Goal: Transaction & Acquisition: Purchase product/service

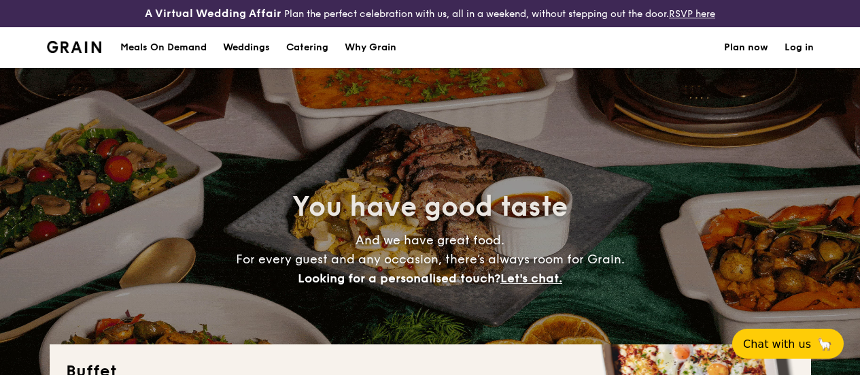
select select
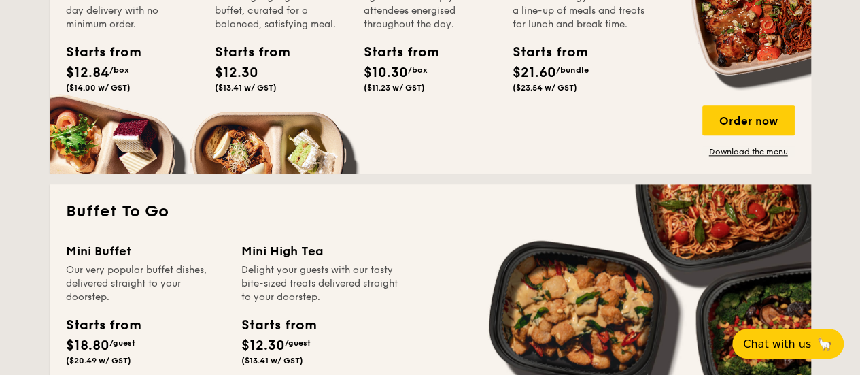
scroll to position [680, 0]
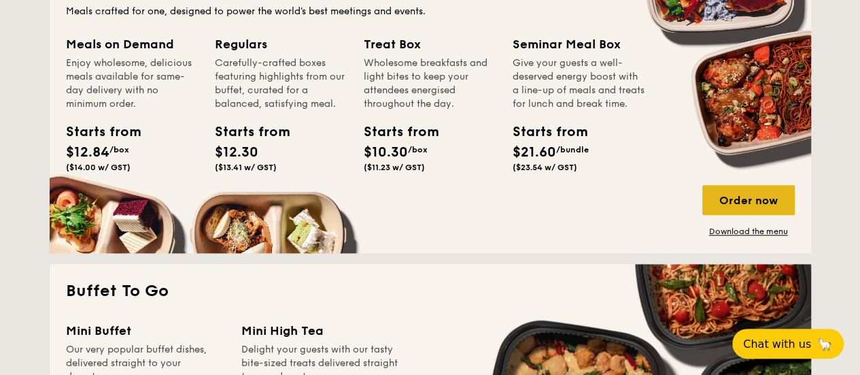
click at [734, 215] on div "Order now" at bounding box center [748, 200] width 92 height 30
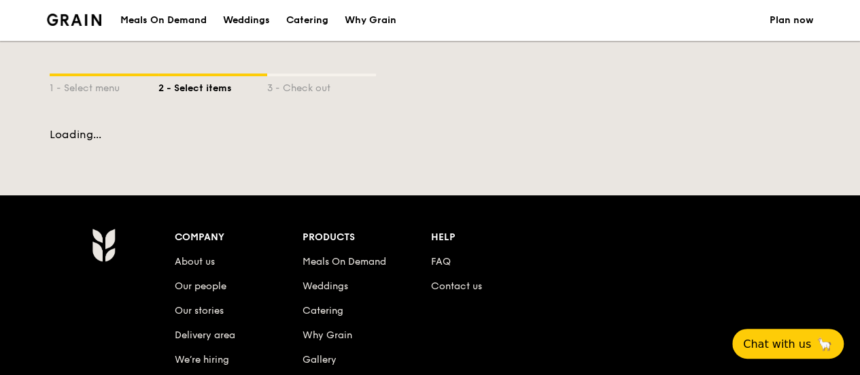
select select
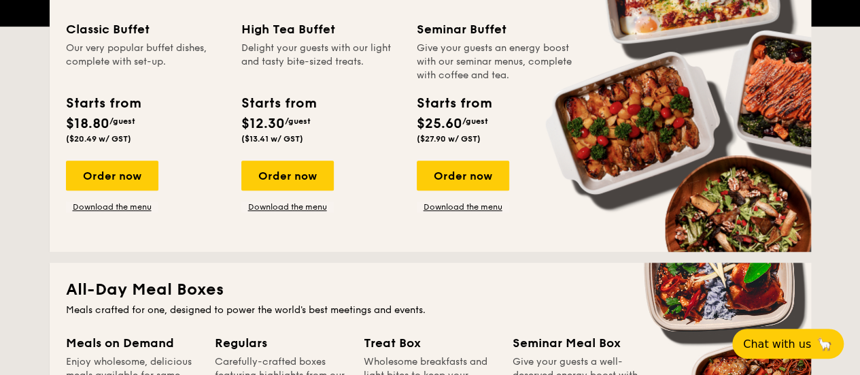
scroll to position [613, 0]
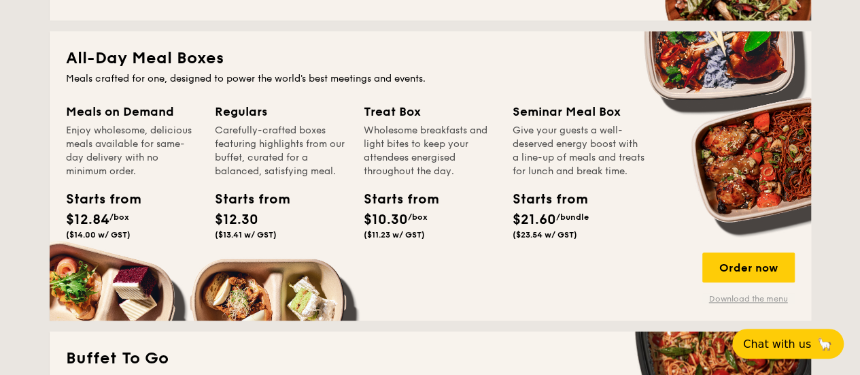
click at [782, 304] on link "Download the menu" at bounding box center [748, 298] width 92 height 11
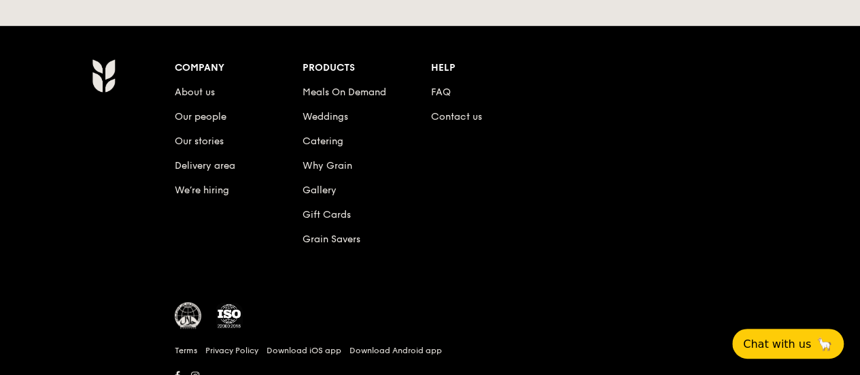
scroll to position [3005, 0]
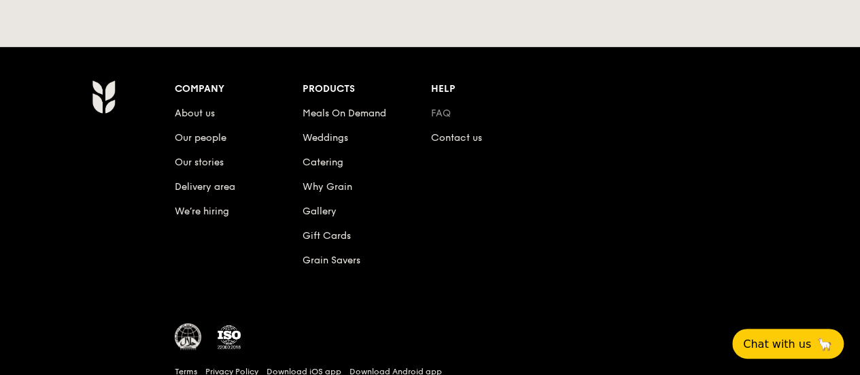
click at [443, 107] on link "FAQ" at bounding box center [441, 113] width 20 height 12
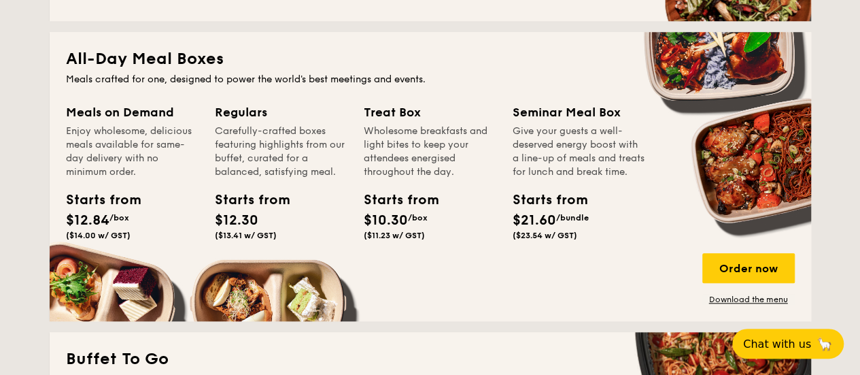
scroll to position [680, 0]
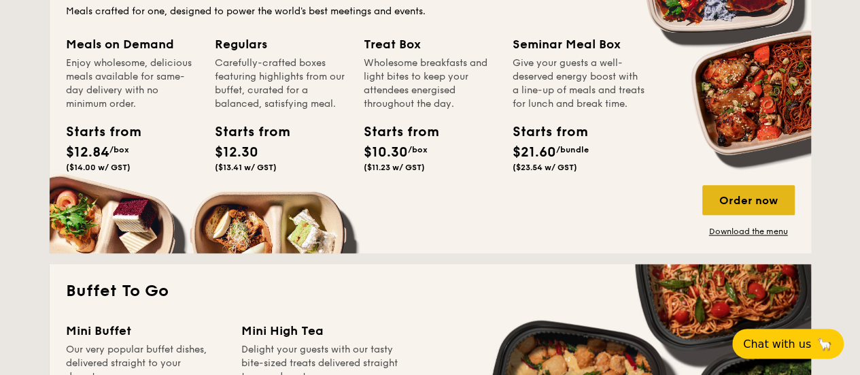
click at [714, 206] on div "Order now" at bounding box center [748, 200] width 92 height 30
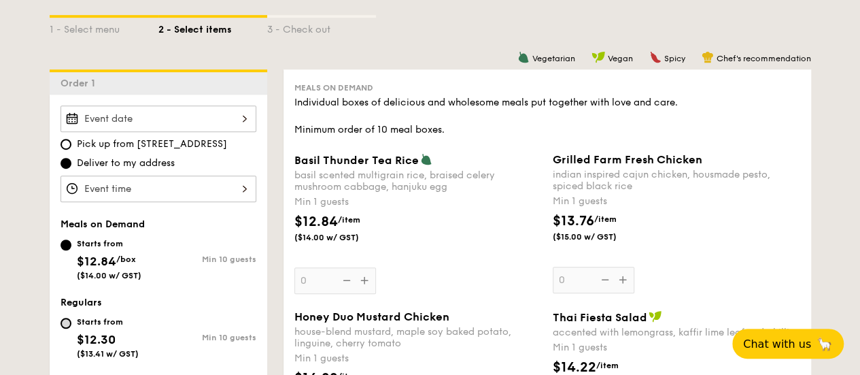
scroll to position [340, 0]
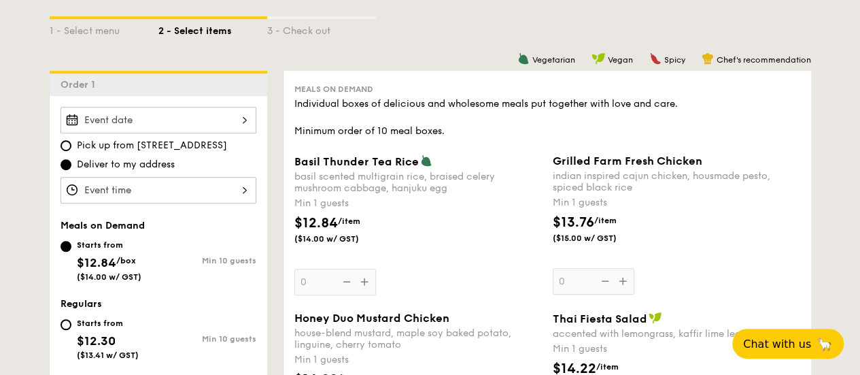
click at [63, 339] on div "Starts from $12.30 ($13.41 w/ GST)" at bounding box center [110, 337] width 98 height 45
click at [63, 330] on input "Starts from $12.30 ($13.41 w/ GST) Min 10 guests" at bounding box center [66, 324] width 11 height 11
radio input "true"
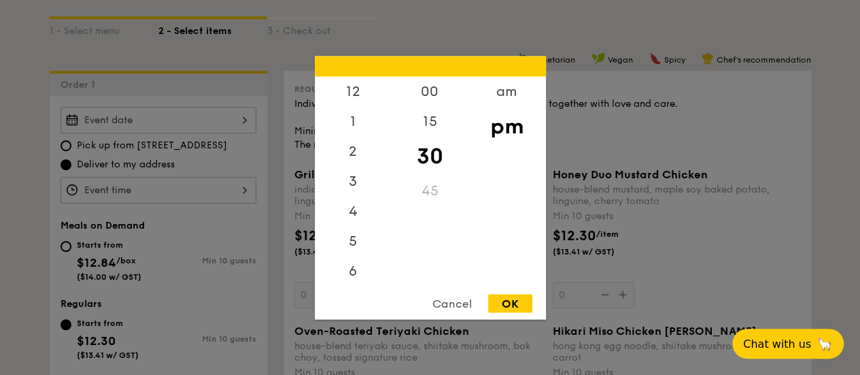
click at [167, 203] on div "12 1 2 3 4 5 6 7 8 9 10 11 00 15 30 45 am pm Cancel OK" at bounding box center [159, 190] width 196 height 27
drag, startPoint x: 432, startPoint y: 158, endPoint x: 428, endPoint y: 194, distance: 36.2
click at [428, 194] on div "00 15 30 45" at bounding box center [430, 179] width 77 height 207
click at [421, 85] on div "00" at bounding box center [430, 95] width 77 height 39
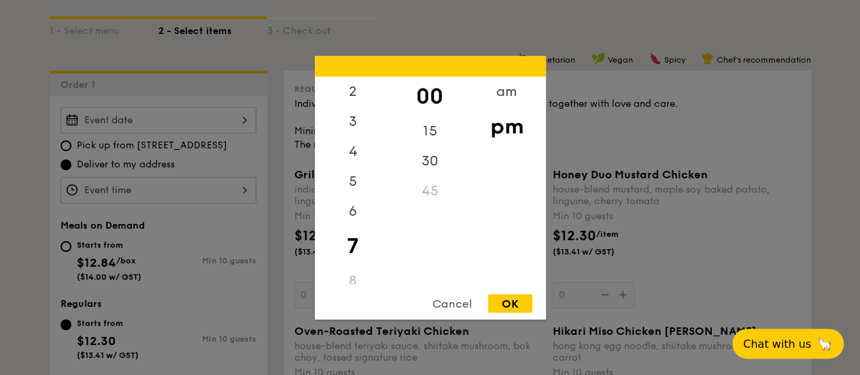
click at [426, 92] on div "00" at bounding box center [430, 95] width 77 height 39
click at [504, 296] on div "OK" at bounding box center [510, 303] width 44 height 18
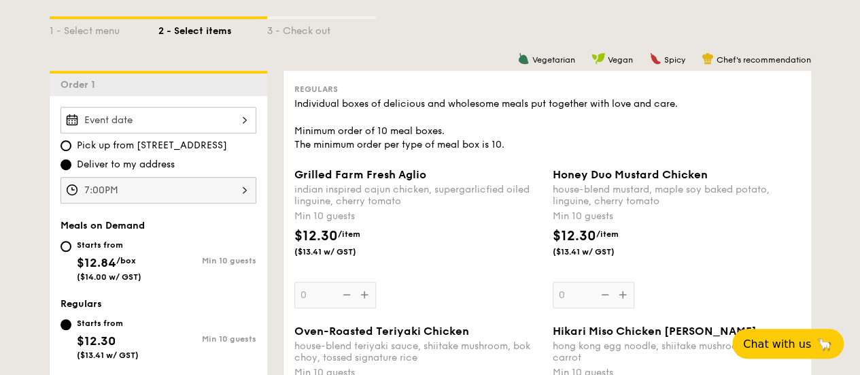
click at [243, 203] on div "7:00PM" at bounding box center [159, 190] width 196 height 27
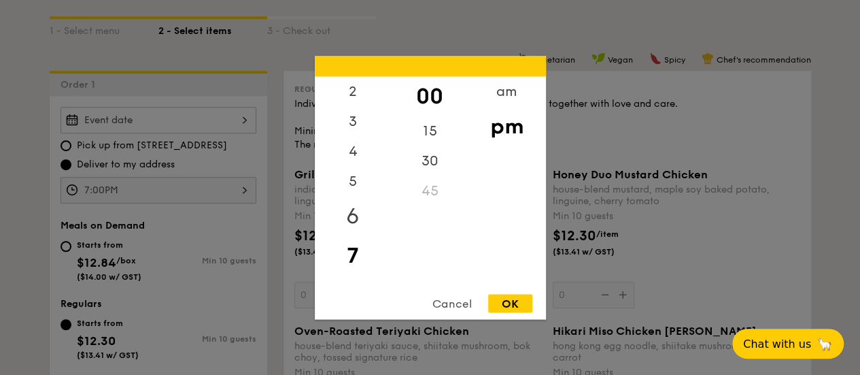
click at [351, 218] on div "6" at bounding box center [353, 215] width 77 height 39
click at [417, 194] on div "45" at bounding box center [430, 194] width 77 height 39
click at [503, 296] on div "OK" at bounding box center [510, 303] width 44 height 18
type input "6:45PM"
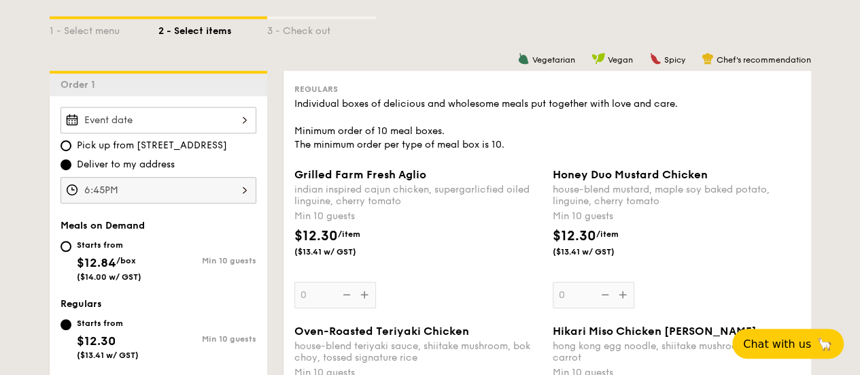
click at [184, 126] on div at bounding box center [159, 120] width 196 height 27
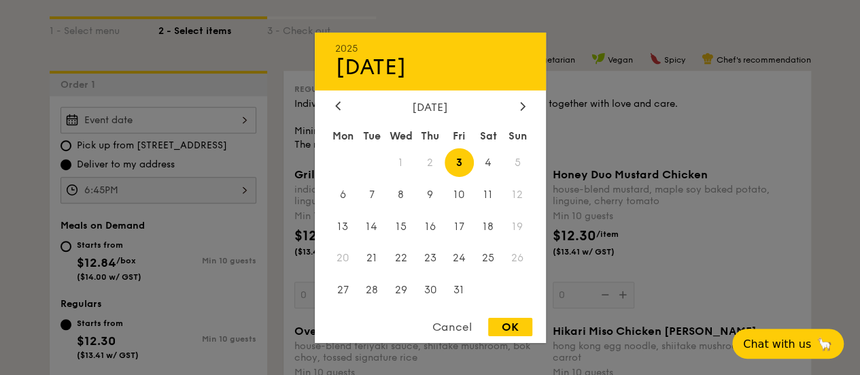
click at [454, 156] on span "3" at bounding box center [459, 162] width 29 height 29
click at [504, 325] on div "OK" at bounding box center [510, 326] width 44 height 18
type input "[DATE]"
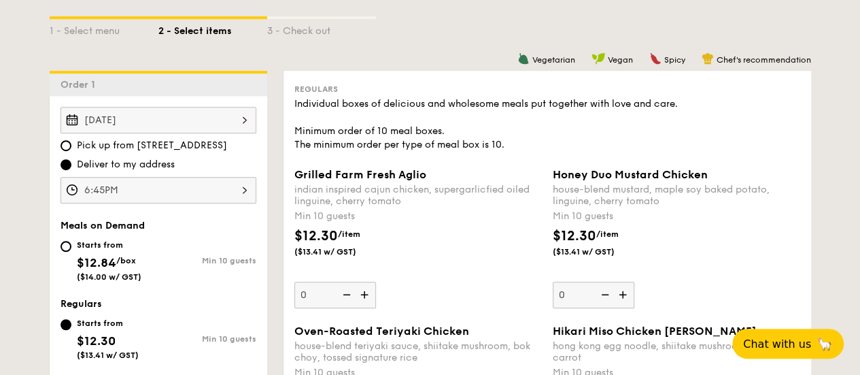
click at [201, 133] on div "[DATE]" at bounding box center [159, 120] width 196 height 27
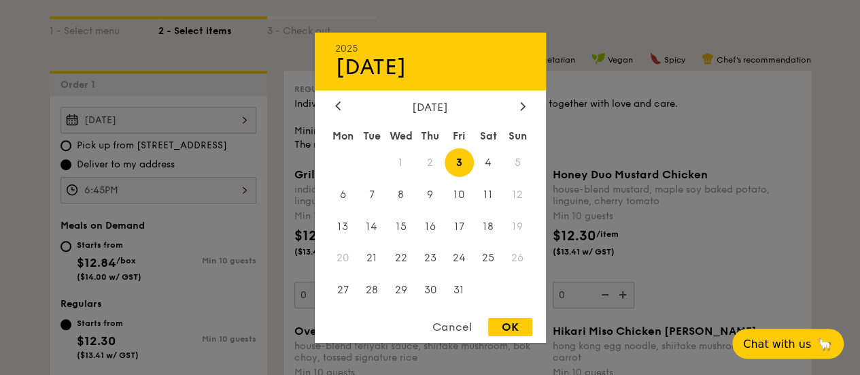
click at [507, 324] on div "OK" at bounding box center [510, 326] width 44 height 18
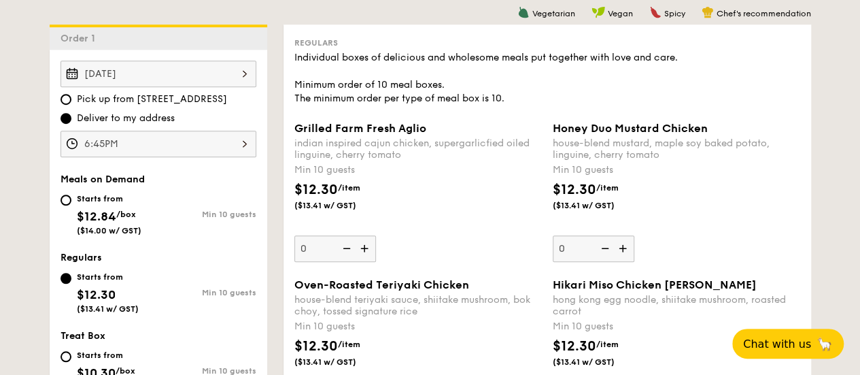
scroll to position [408, 0]
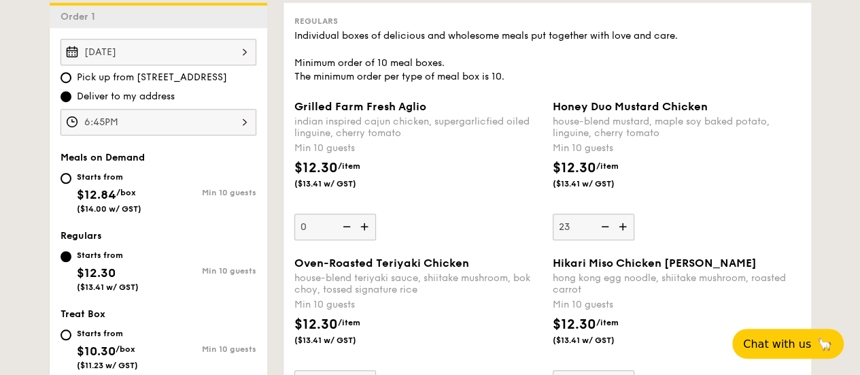
type input "23"
click at [678, 226] on div "Honey Duo Mustard Chicken house-blend mustard, maple soy baked potato, linguine…" at bounding box center [676, 170] width 247 height 140
click at [634, 226] on input "23" at bounding box center [594, 226] width 82 height 27
type input "19"
click at [757, 205] on div "$12.30 /item ($13.41 w/ GST)" at bounding box center [676, 182] width 258 height 48
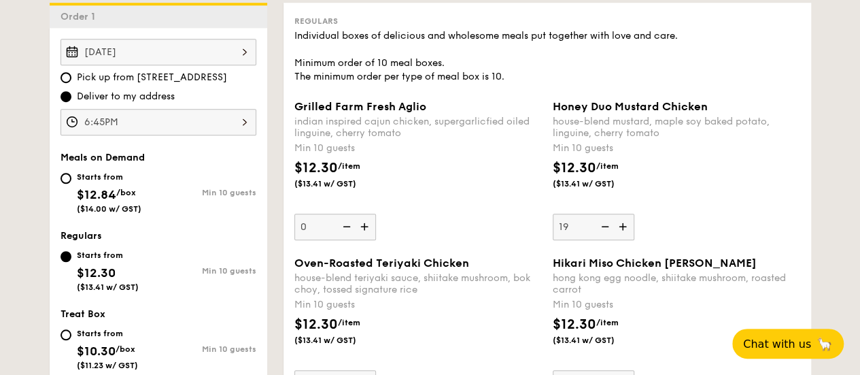
click at [634, 216] on input "19" at bounding box center [594, 226] width 82 height 27
click at [691, 217] on div "Honey Duo Mustard Chicken house-blend mustard, maple soy baked potato, linguine…" at bounding box center [676, 170] width 247 height 140
click at [634, 217] on input "19" at bounding box center [594, 226] width 82 height 27
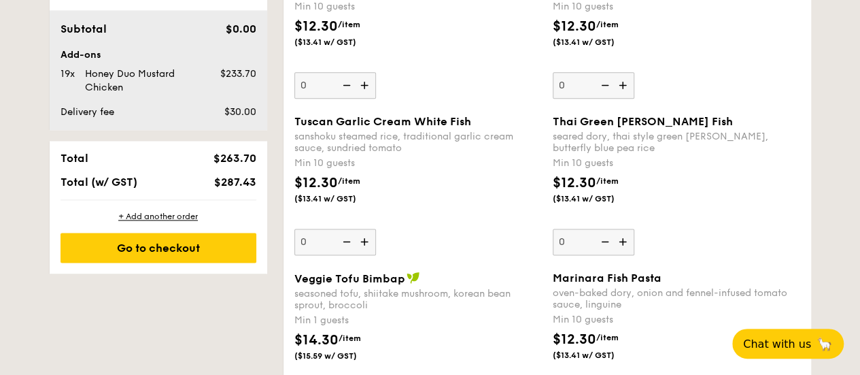
scroll to position [884, 0]
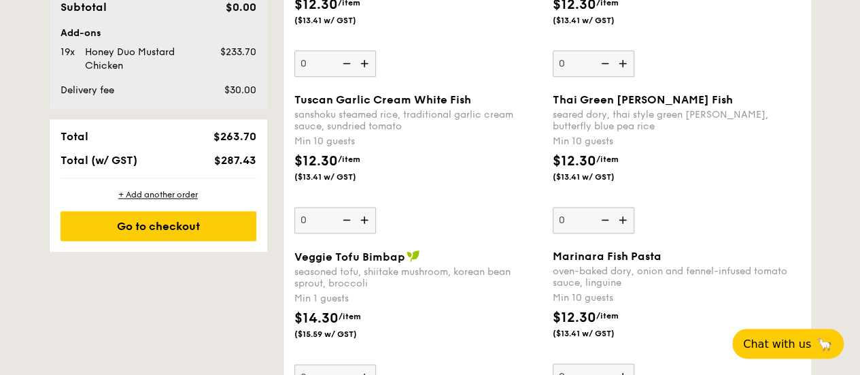
click at [364, 225] on img at bounding box center [366, 220] width 20 height 26
click at [364, 225] on input "0" at bounding box center [335, 220] width 82 height 27
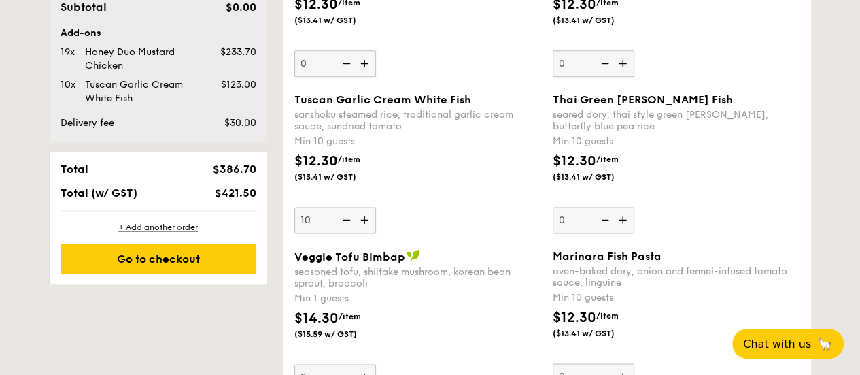
click at [364, 225] on img at bounding box center [366, 220] width 20 height 26
click at [364, 225] on input "10" at bounding box center [335, 220] width 82 height 27
click at [364, 225] on img at bounding box center [366, 220] width 20 height 26
click at [364, 225] on input "11" at bounding box center [335, 220] width 82 height 27
click at [348, 228] on img at bounding box center [345, 220] width 20 height 26
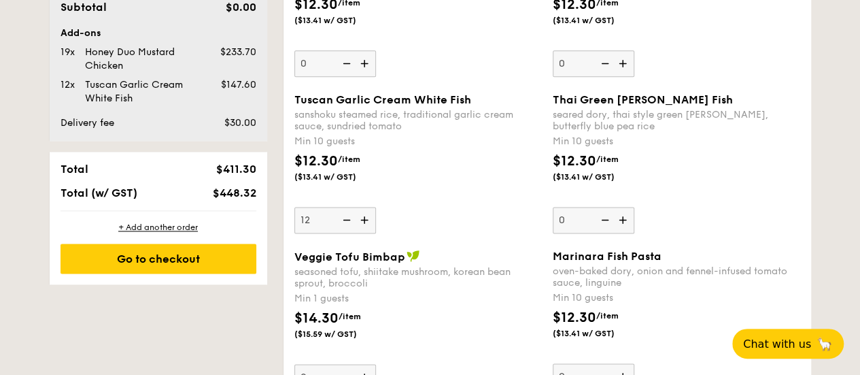
click at [348, 228] on input "12" at bounding box center [335, 220] width 82 height 27
click at [346, 228] on img at bounding box center [345, 220] width 20 height 26
click at [346, 228] on input "11" at bounding box center [335, 220] width 82 height 27
click at [346, 228] on img at bounding box center [345, 220] width 20 height 26
click at [346, 228] on input "10" at bounding box center [335, 220] width 82 height 27
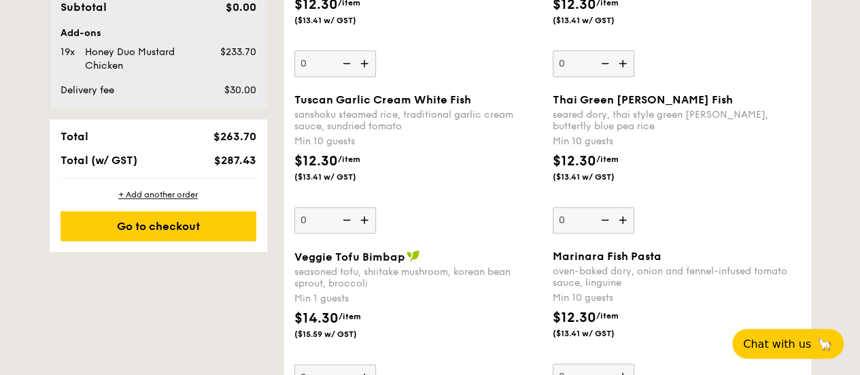
click at [346, 228] on img at bounding box center [345, 220] width 20 height 26
click at [346, 228] on input "0" at bounding box center [335, 220] width 82 height 27
click at [507, 179] on div "$12.30 /item ($13.41 w/ GST)" at bounding box center [418, 175] width 258 height 48
click at [376, 207] on input "0" at bounding box center [335, 220] width 82 height 27
click at [366, 148] on div "Min 10 guests" at bounding box center [417, 142] width 247 height 14
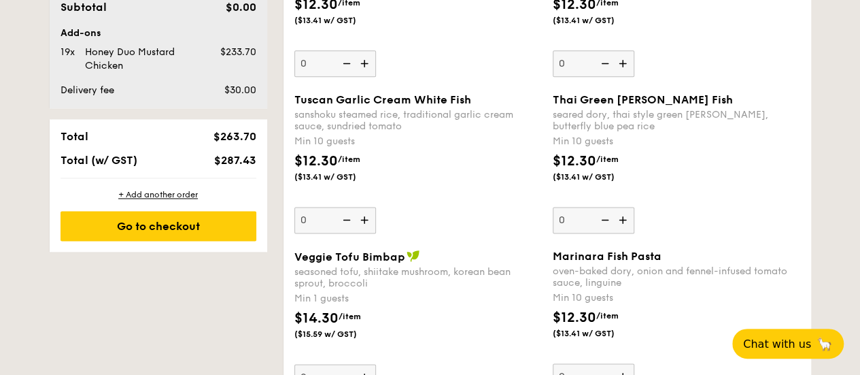
click at [366, 207] on input "0" at bounding box center [335, 220] width 82 height 27
click at [347, 120] on div "sanshoku steamed rice, traditional garlic cream sauce, sundried tomato" at bounding box center [417, 120] width 247 height 23
click at [347, 207] on input "0" at bounding box center [335, 220] width 82 height 27
click at [444, 195] on div "$12.30 /item ($13.41 w/ GST)" at bounding box center [418, 175] width 258 height 48
click at [376, 207] on input "4" at bounding box center [335, 220] width 82 height 27
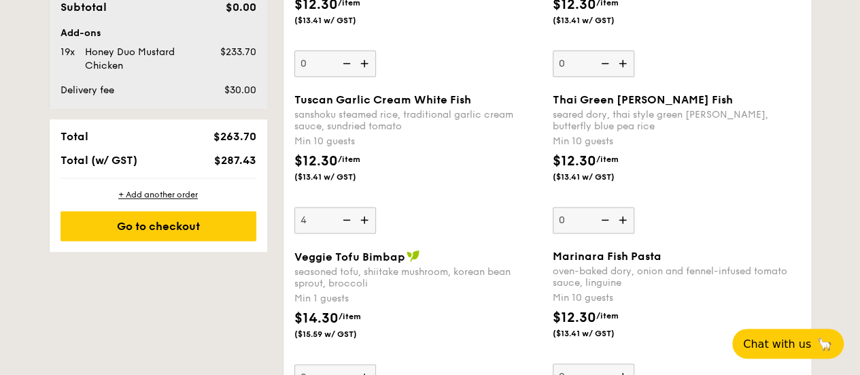
type input "10"
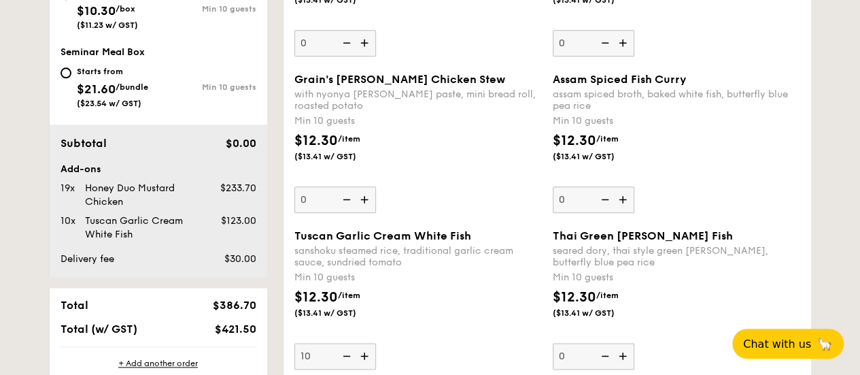
scroll to position [816, 0]
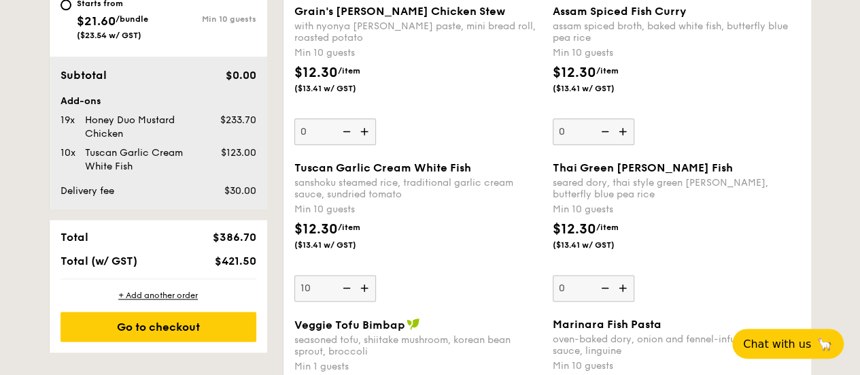
click at [375, 200] on div "sanshoku steamed rice, traditional garlic cream sauce, sundried tomato" at bounding box center [417, 188] width 247 height 23
click at [375, 275] on input "10" at bounding box center [335, 288] width 82 height 27
click at [441, 174] on span "Tuscan Garlic Cream White Fish" at bounding box center [382, 167] width 177 height 13
click at [376, 275] on input "10" at bounding box center [335, 288] width 82 height 27
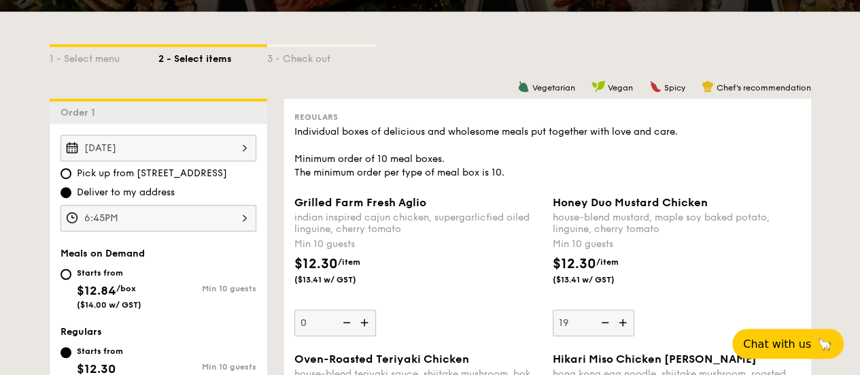
scroll to position [449, 0]
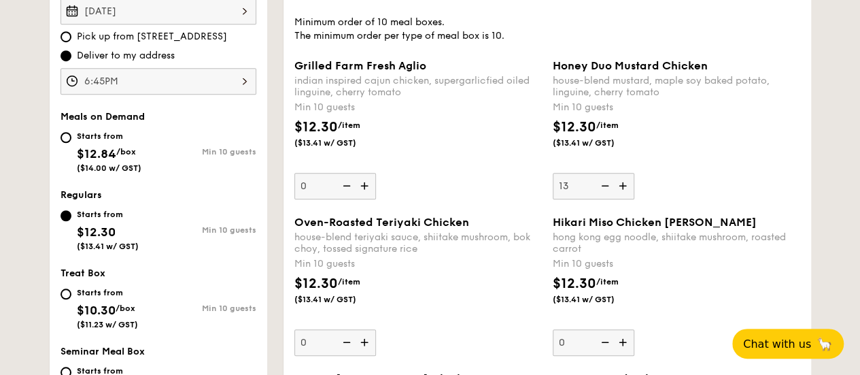
type input "13"
click at [493, 199] on div "Grilled Farm Fresh Aglio indian inspired cajun chicken, supergarlicfied oiled l…" at bounding box center [417, 129] width 247 height 140
click at [376, 199] on input "0" at bounding box center [335, 186] width 82 height 27
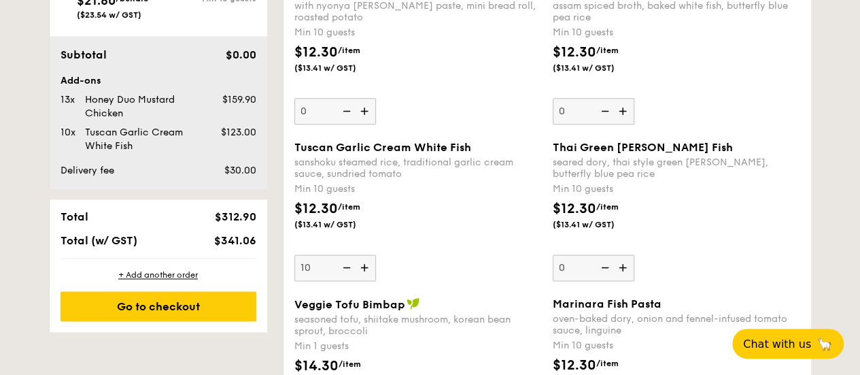
scroll to position [857, 0]
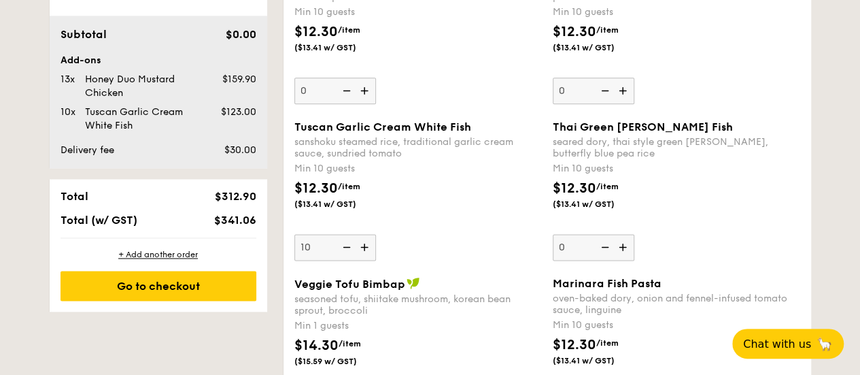
click at [391, 175] on div "Min 10 guests" at bounding box center [417, 169] width 247 height 14
click at [376, 234] on input "10" at bounding box center [335, 247] width 82 height 27
click at [379, 198] on div "$12.30 /item ($13.41 w/ GST)" at bounding box center [340, 193] width 103 height 31
click at [376, 234] on input "10" at bounding box center [335, 247] width 82 height 27
click at [339, 175] on div "Min 10 guests" at bounding box center [417, 169] width 247 height 14
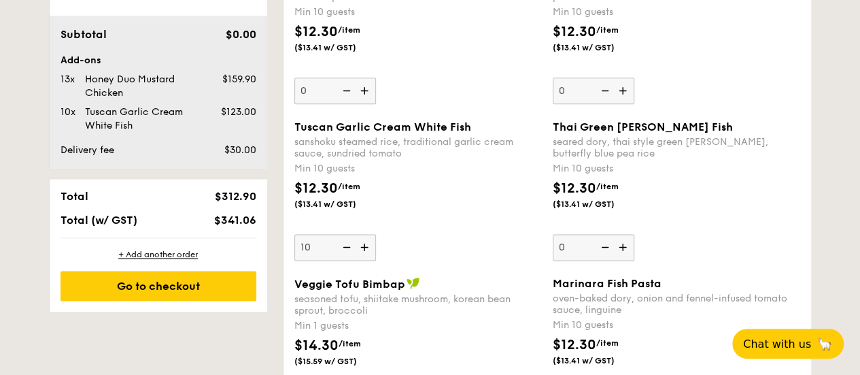
click at [339, 234] on input "10" at bounding box center [335, 247] width 82 height 27
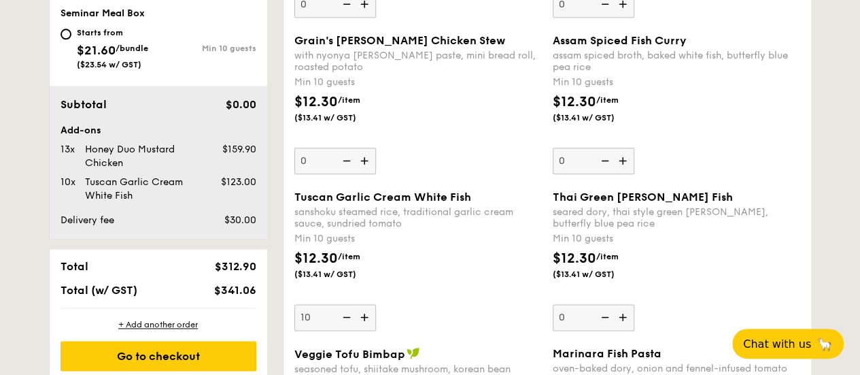
scroll to position [789, 0]
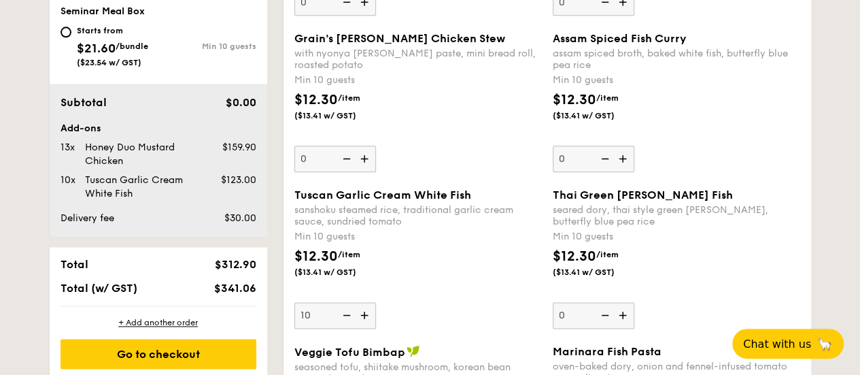
drag, startPoint x: 220, startPoint y: 187, endPoint x: 253, endPoint y: 187, distance: 33.3
click at [253, 186] on span "$123.00" at bounding box center [237, 180] width 35 height 12
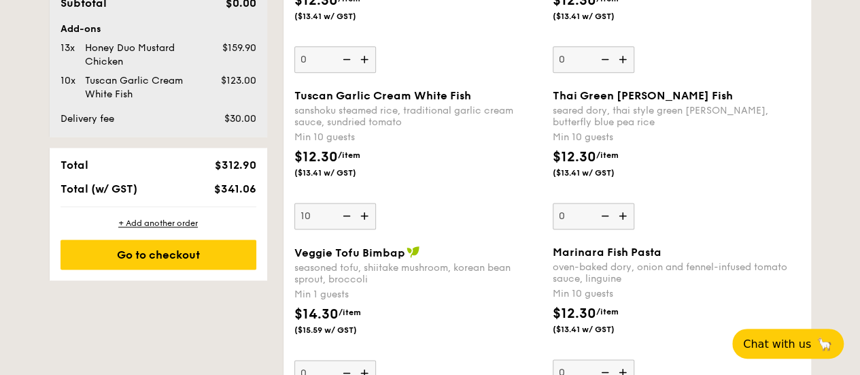
scroll to position [925, 0]
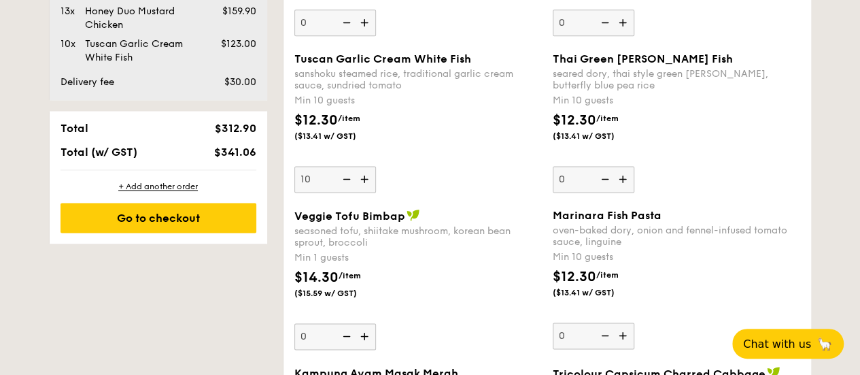
click at [213, 243] on div "+ Add another order Go to checkout" at bounding box center [159, 206] width 218 height 73
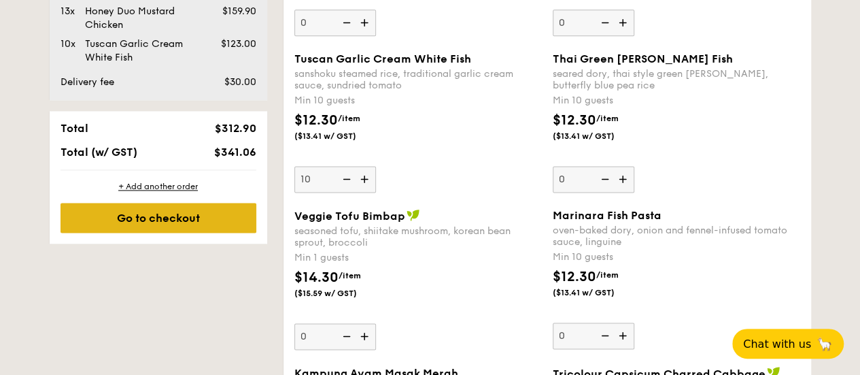
click at [221, 230] on div "Go to checkout" at bounding box center [159, 218] width 196 height 30
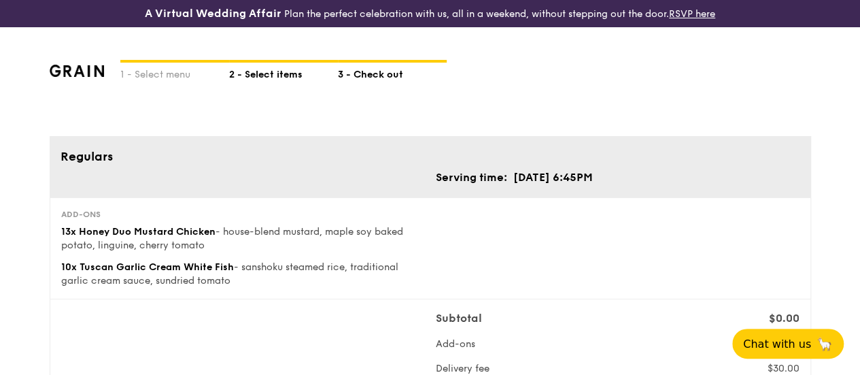
click at [253, 82] on div "2 - Select items" at bounding box center [283, 72] width 109 height 19
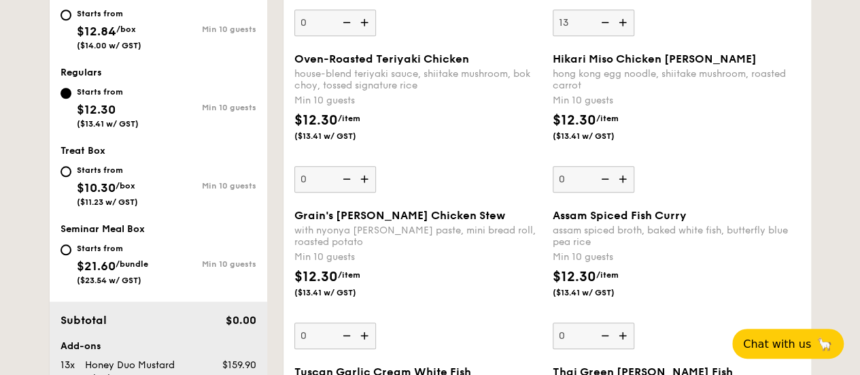
scroll to position [272, 0]
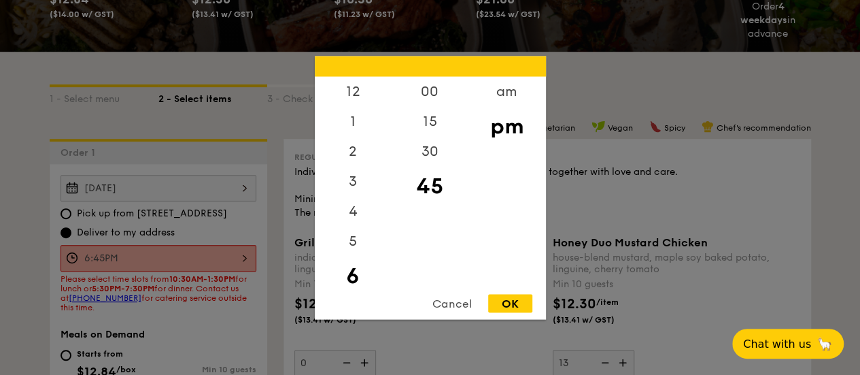
click at [194, 260] on div "6:45PM 12 1 2 3 4 5 6 7 8 9 10 11 00 15 30 45 am pm Cancel OK" at bounding box center [159, 258] width 196 height 27
click at [496, 301] on div "OK" at bounding box center [510, 303] width 44 height 18
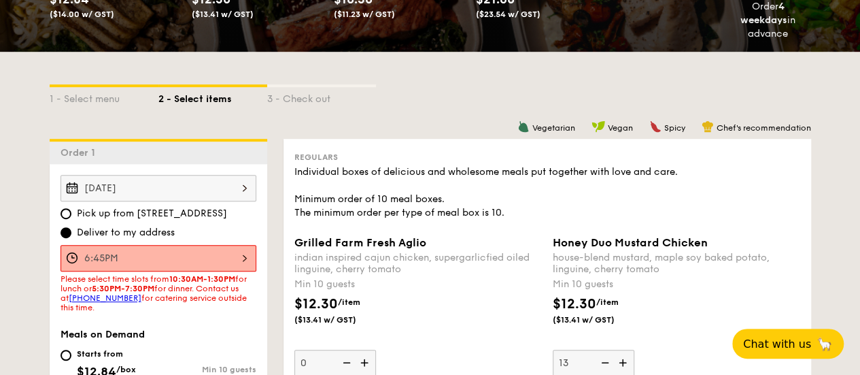
click at [204, 283] on strong "10:30AM-1:30PM" at bounding box center [202, 279] width 66 height 10
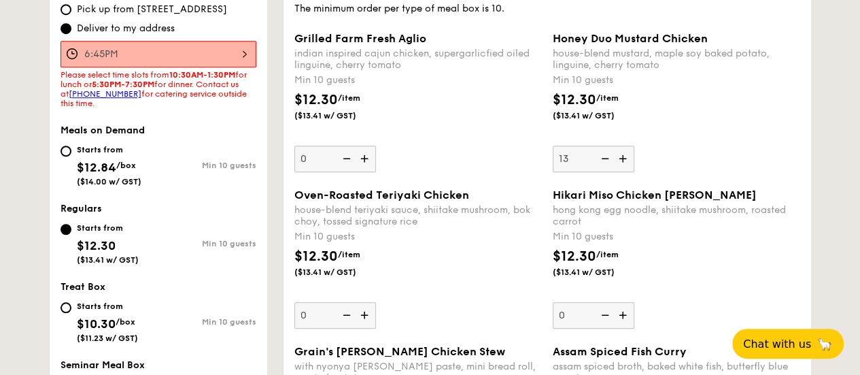
scroll to position [204, 0]
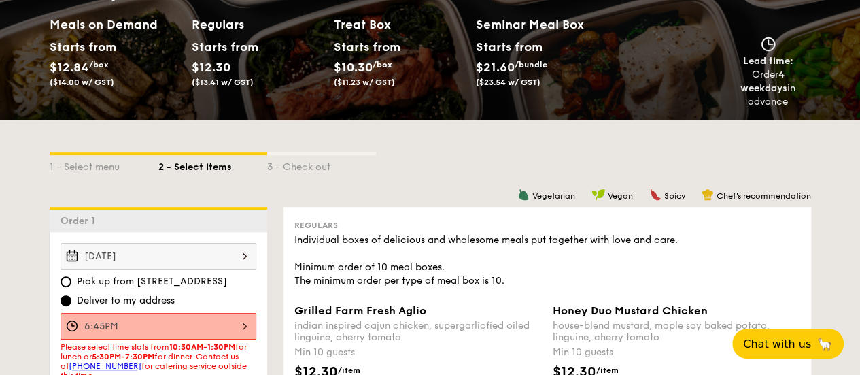
click at [118, 261] on div "[DATE]" at bounding box center [159, 256] width 196 height 27
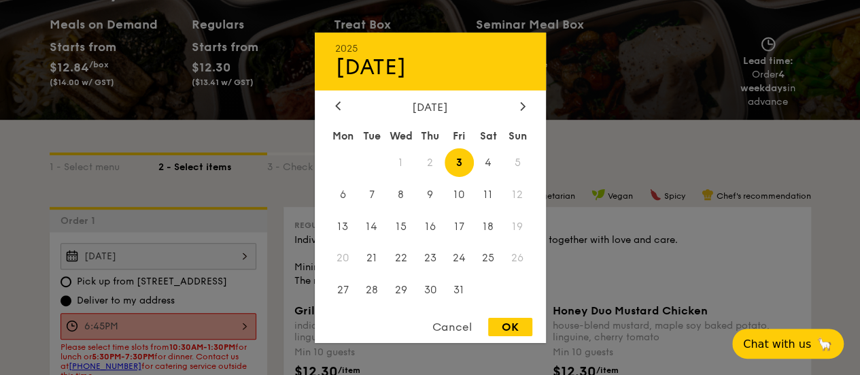
click at [434, 161] on span "2" at bounding box center [429, 162] width 29 height 29
click at [427, 161] on span "2" at bounding box center [429, 162] width 29 height 29
click at [338, 102] on icon at bounding box center [338, 106] width 4 height 8
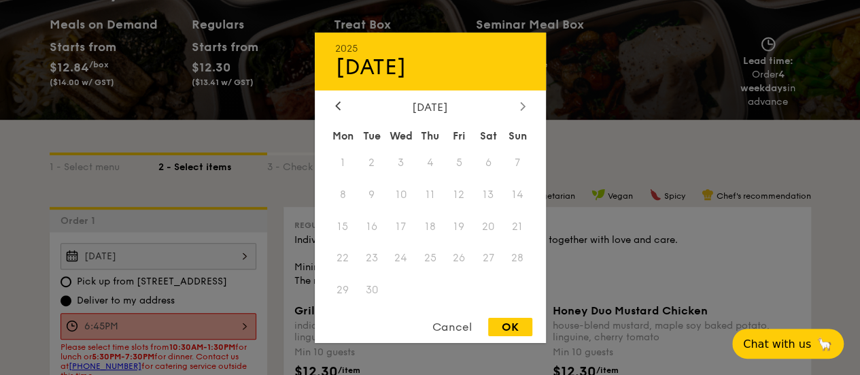
click at [520, 109] on div at bounding box center [523, 106] width 12 height 13
click at [506, 323] on div "OK" at bounding box center [510, 326] width 44 height 18
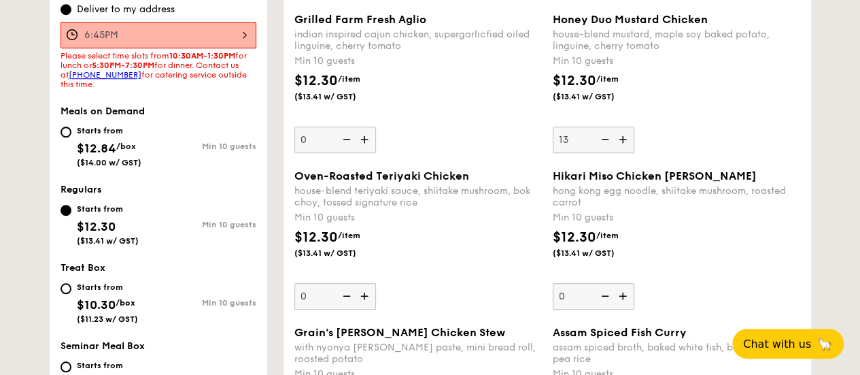
scroll to position [544, 0]
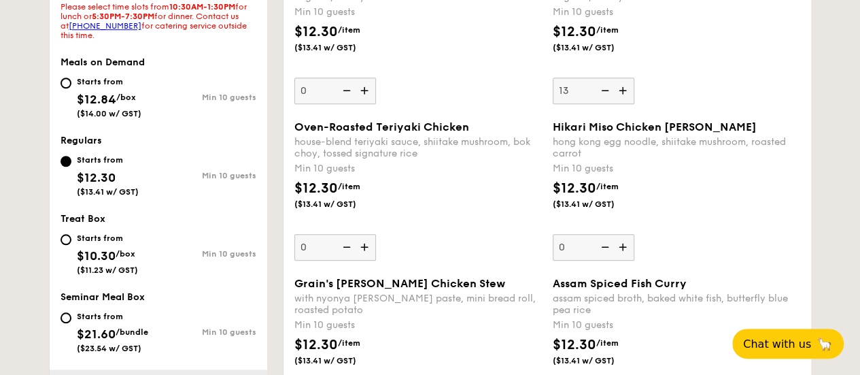
click at [71, 89] on div "Starts from $12.84 /box ($14.00 w/ GST)" at bounding box center [110, 95] width 98 height 45
click at [71, 88] on input "Starts from $12.84 /box ($14.00 w/ GST) Min 10 guests" at bounding box center [66, 82] width 11 height 11
radio input "true"
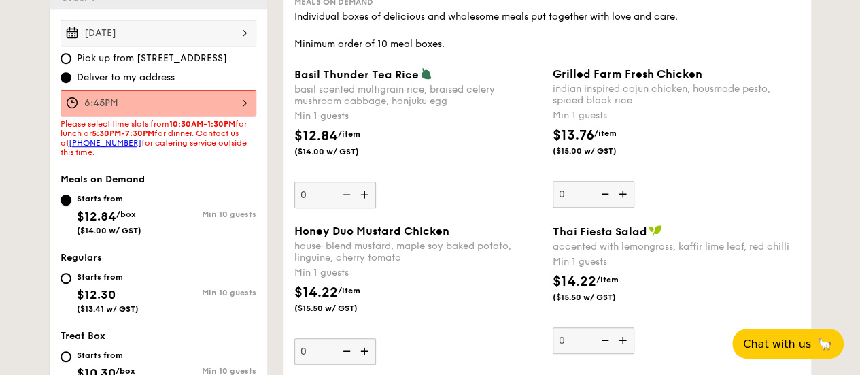
scroll to position [408, 0]
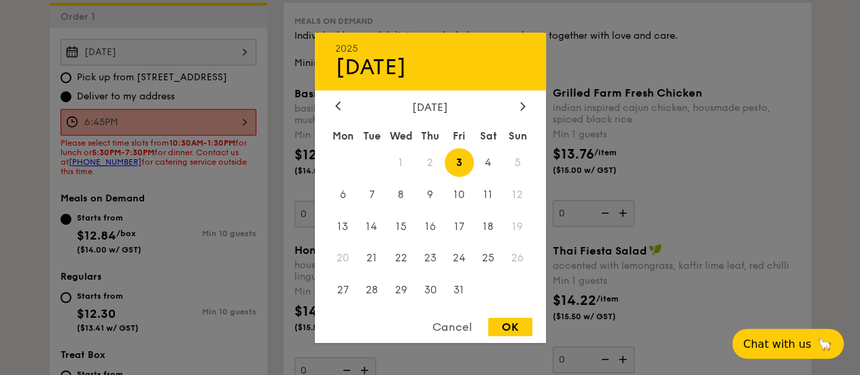
click at [209, 65] on div "[DATE] 2025 Oct [DATE] Tue Wed Thu Fri Sat Sun 1 2 3 4 5 6 7 8 9 10 11 12 13 14…" at bounding box center [159, 52] width 196 height 27
click at [481, 156] on span "4" at bounding box center [488, 162] width 29 height 29
click at [447, 156] on span "3" at bounding box center [459, 162] width 29 height 29
click at [424, 182] on span "9" at bounding box center [429, 193] width 29 height 29
click at [417, 166] on span "2" at bounding box center [429, 162] width 29 height 29
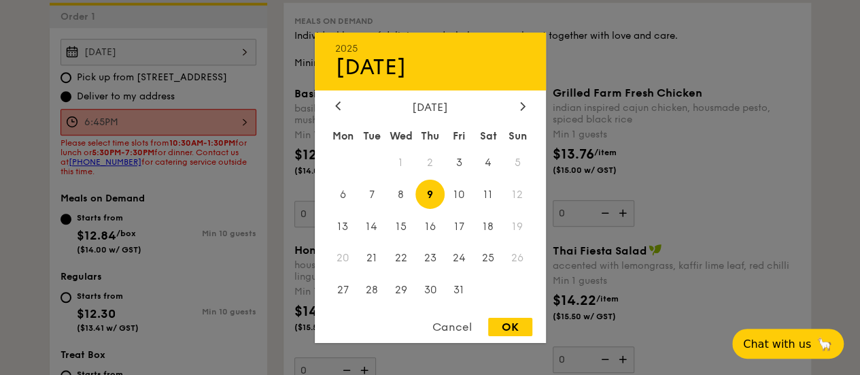
click at [434, 162] on span "2" at bounding box center [429, 162] width 29 height 29
click at [453, 156] on span "3" at bounding box center [459, 162] width 29 height 29
click at [525, 323] on div "OK" at bounding box center [510, 326] width 44 height 18
